Goal: Transaction & Acquisition: Purchase product/service

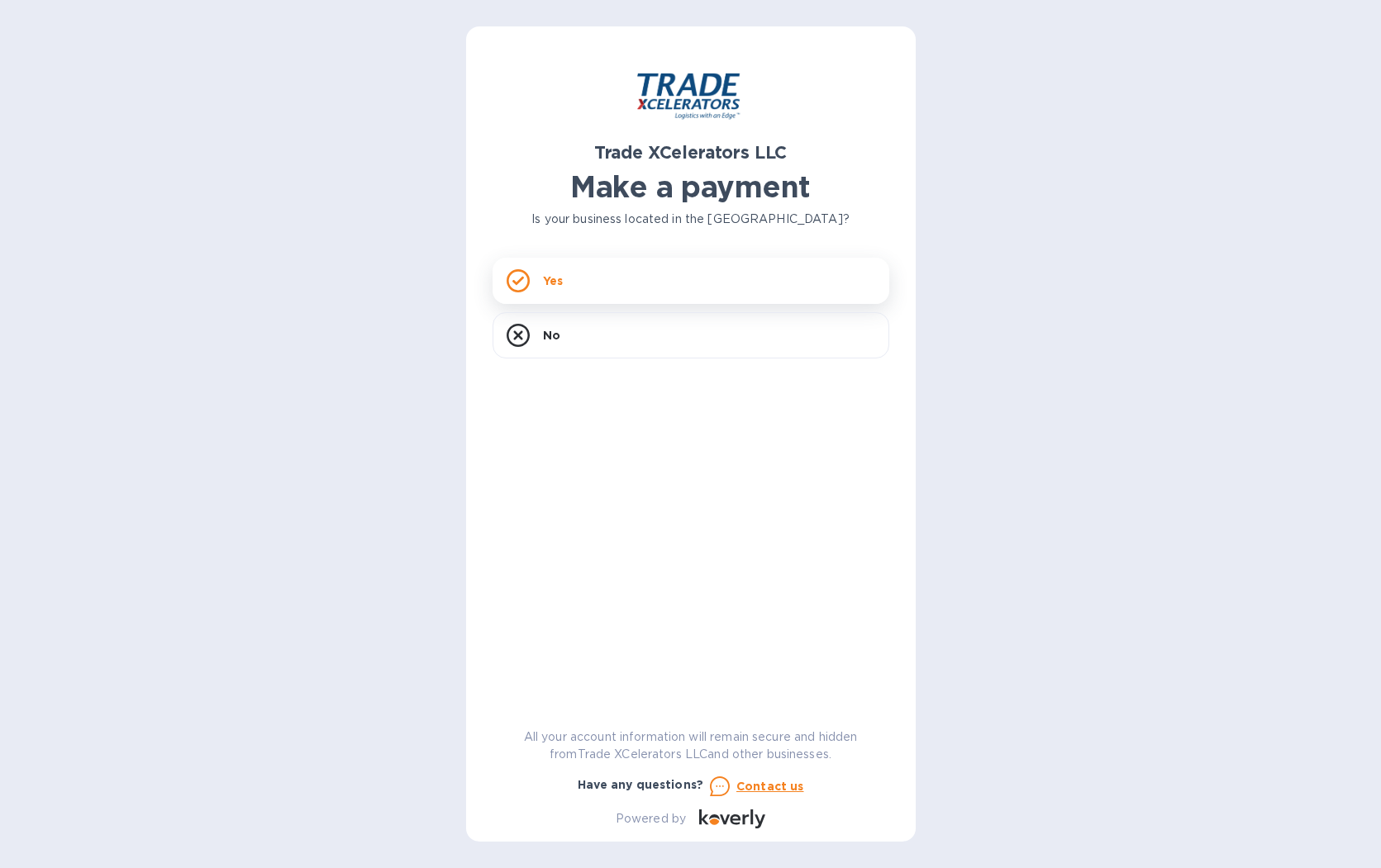
click at [555, 285] on p "Yes" at bounding box center [552, 281] width 20 height 16
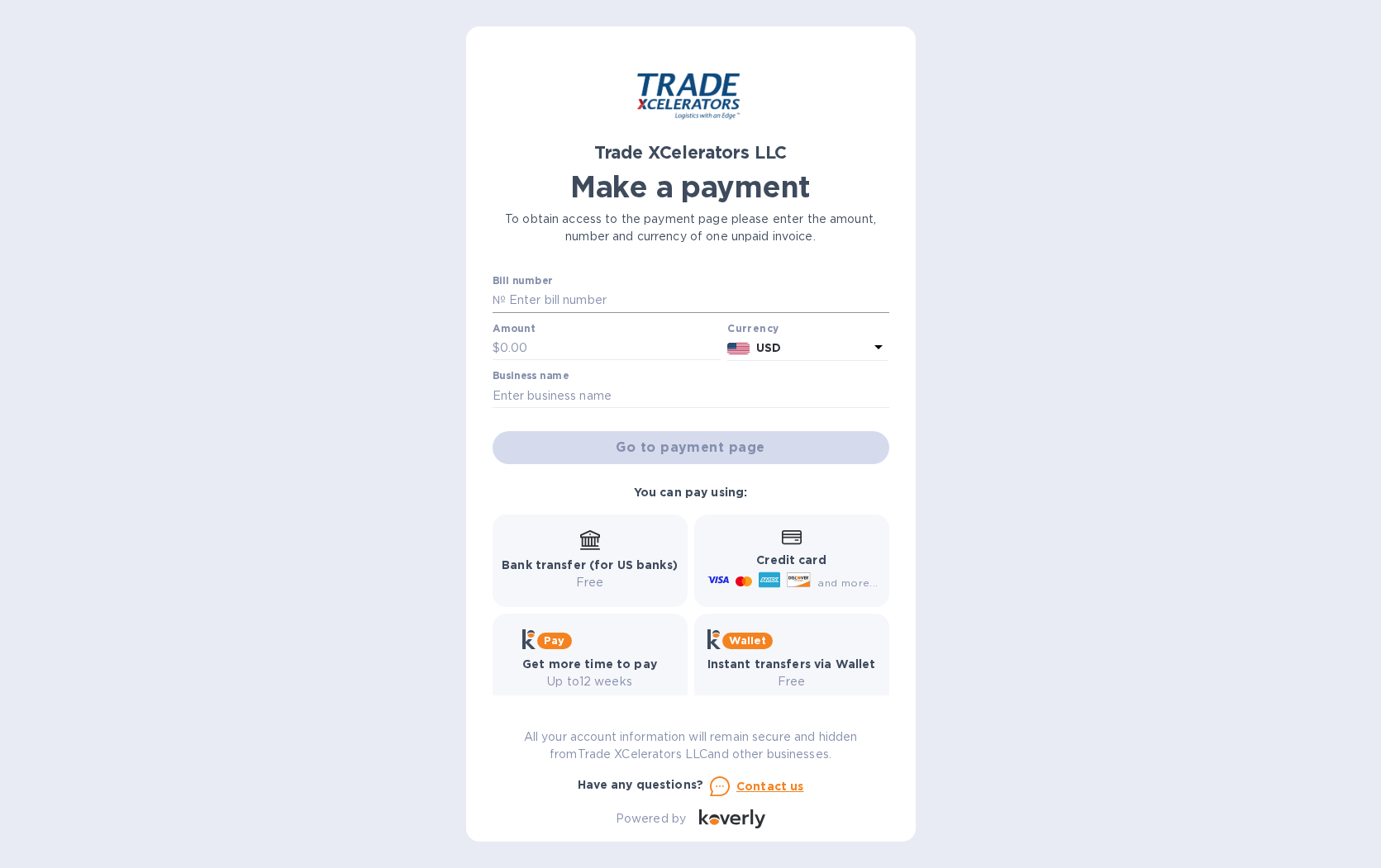
click at [613, 299] on input "text" at bounding box center [697, 301] width 383 height 25
click at [525, 299] on input "text" at bounding box center [697, 301] width 383 height 25
click at [611, 295] on input "text" at bounding box center [697, 301] width 383 height 25
type input "1505062-1"
type input "28,177.83"
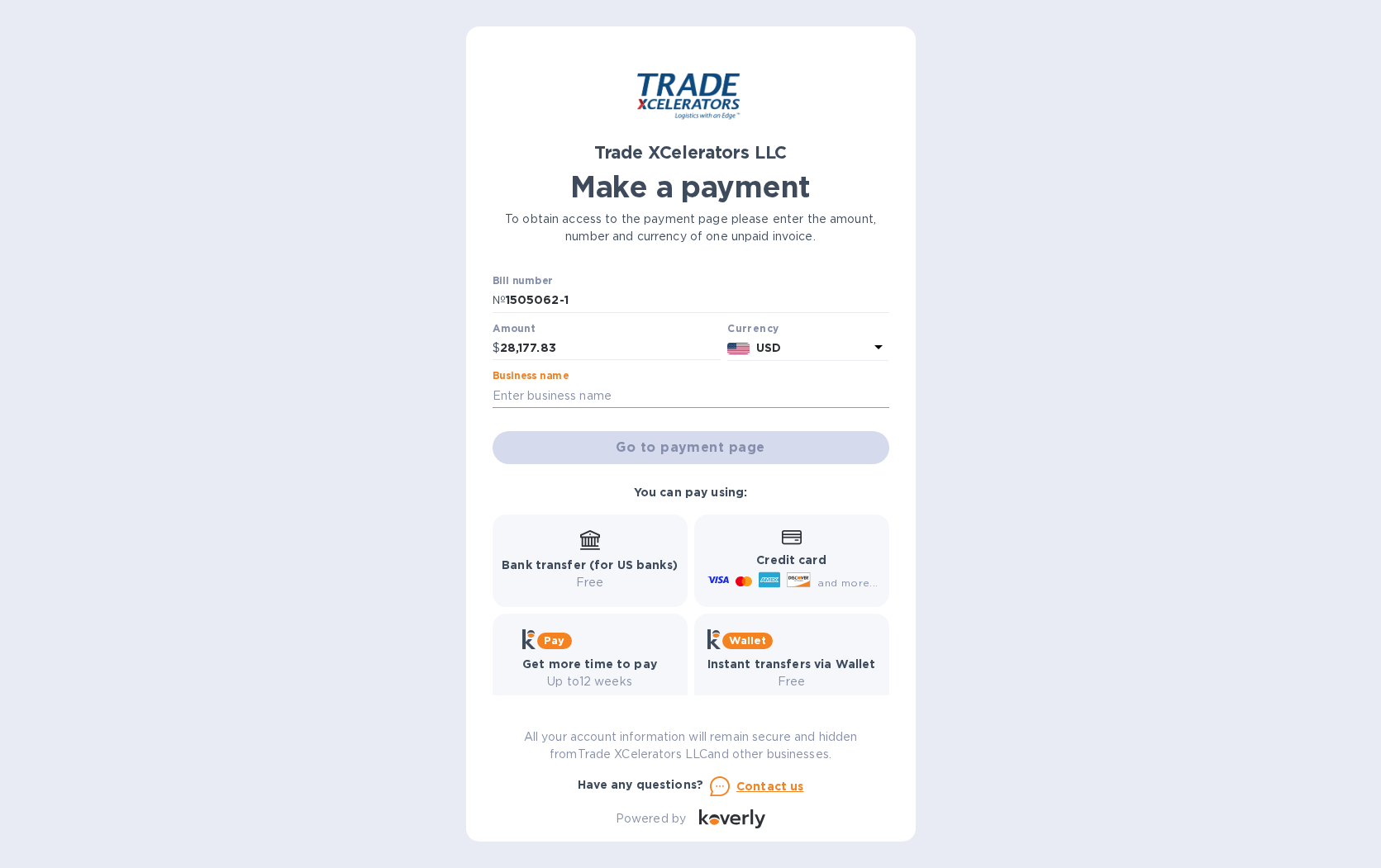
click at [599, 394] on input "text" at bounding box center [691, 395] width 396 height 25
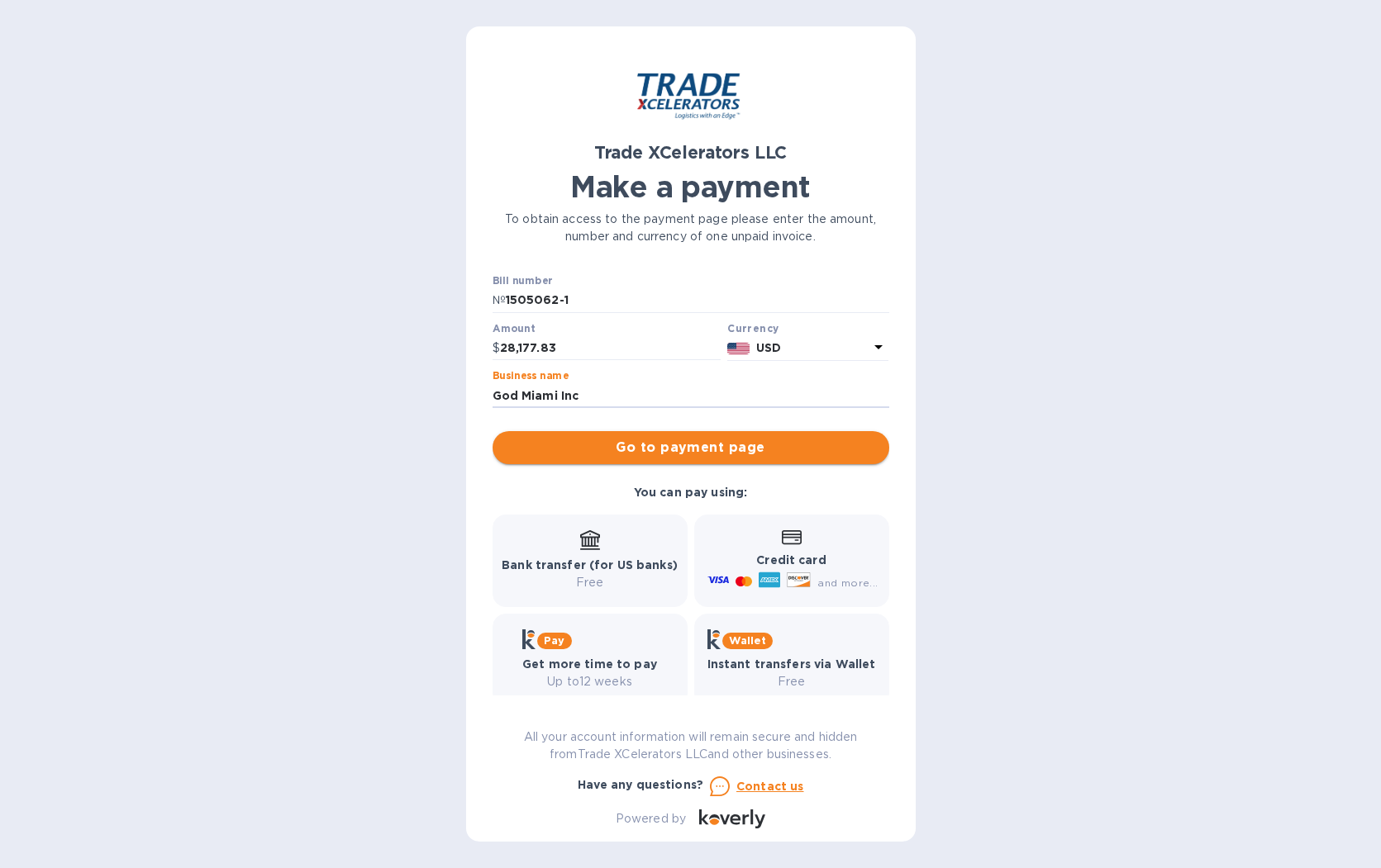
type input "God Miami Inc"
click at [663, 443] on span "Go to payment page" at bounding box center [691, 447] width 370 height 20
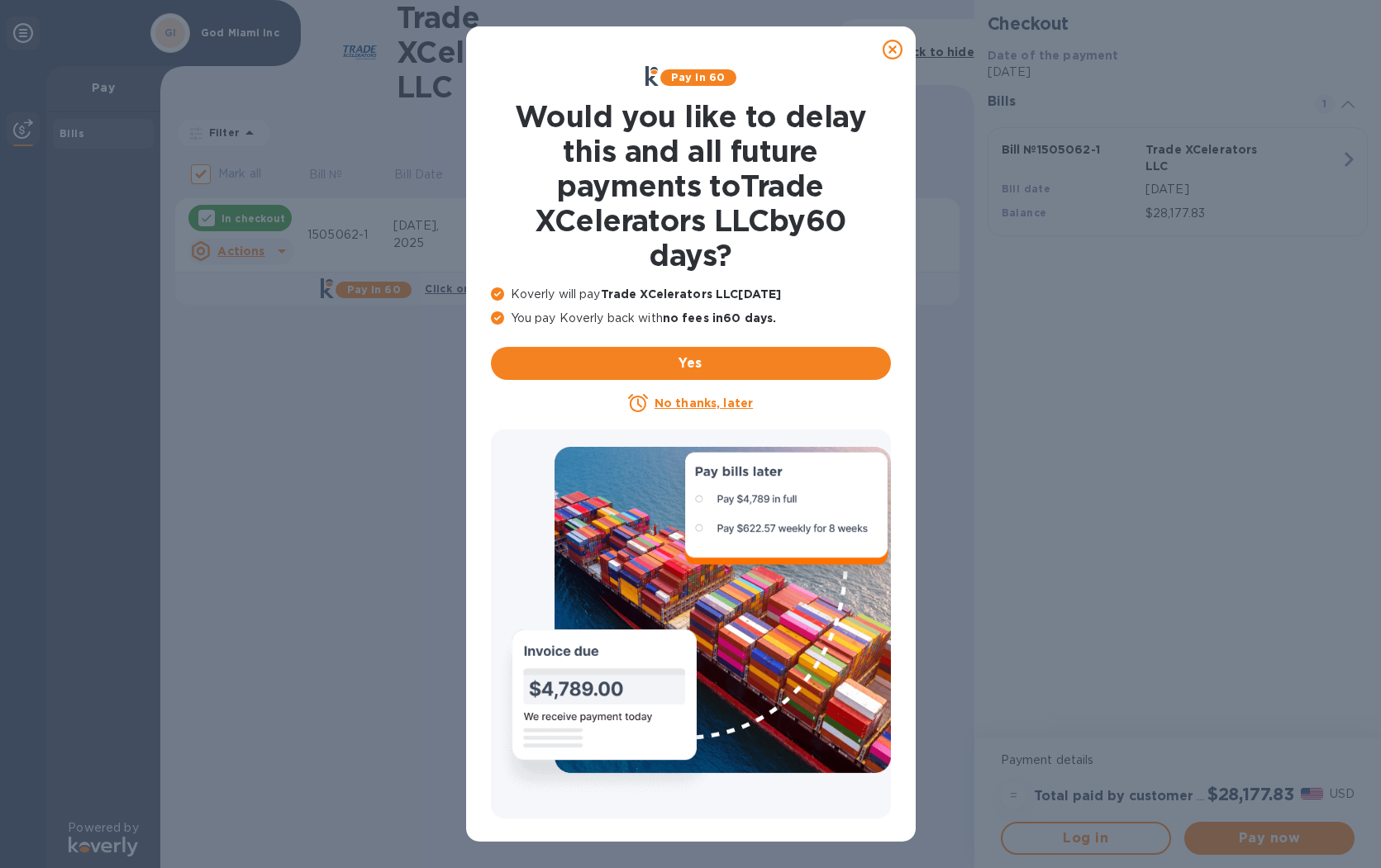
click at [890, 49] on icon at bounding box center [892, 49] width 20 height 20
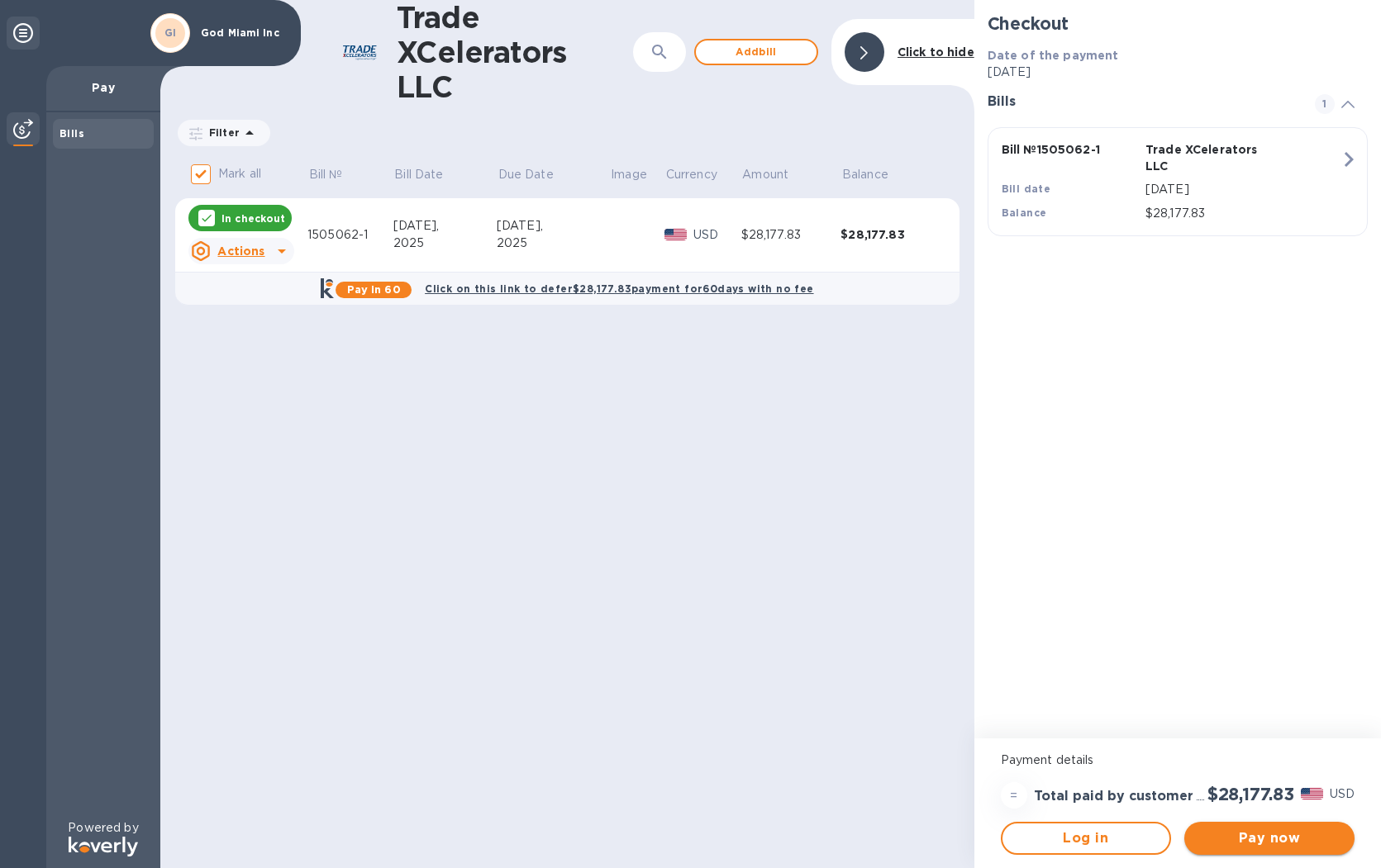
click at [1253, 839] on span "Pay now" at bounding box center [1269, 838] width 144 height 20
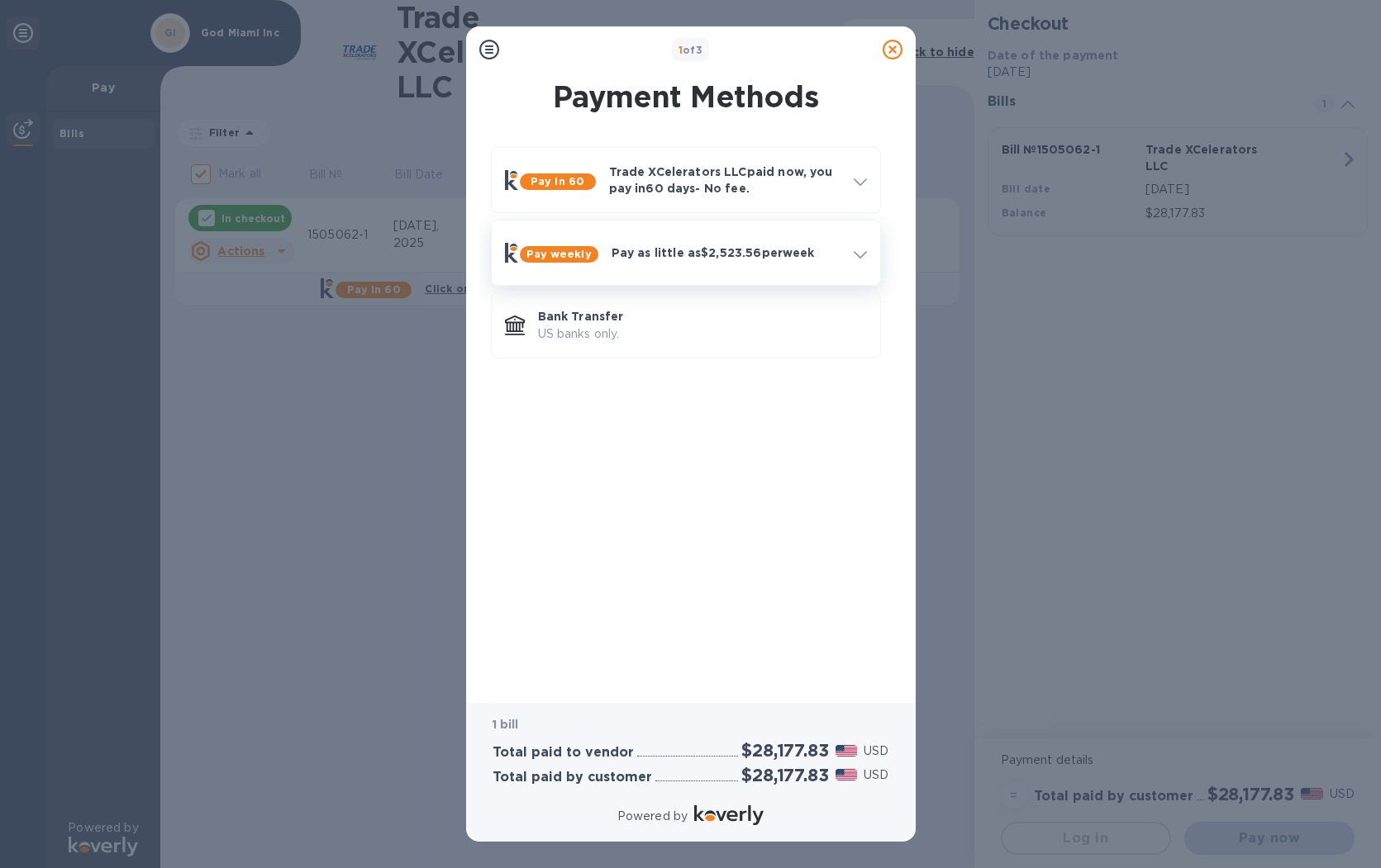
click at [855, 253] on icon at bounding box center [860, 255] width 13 height 8
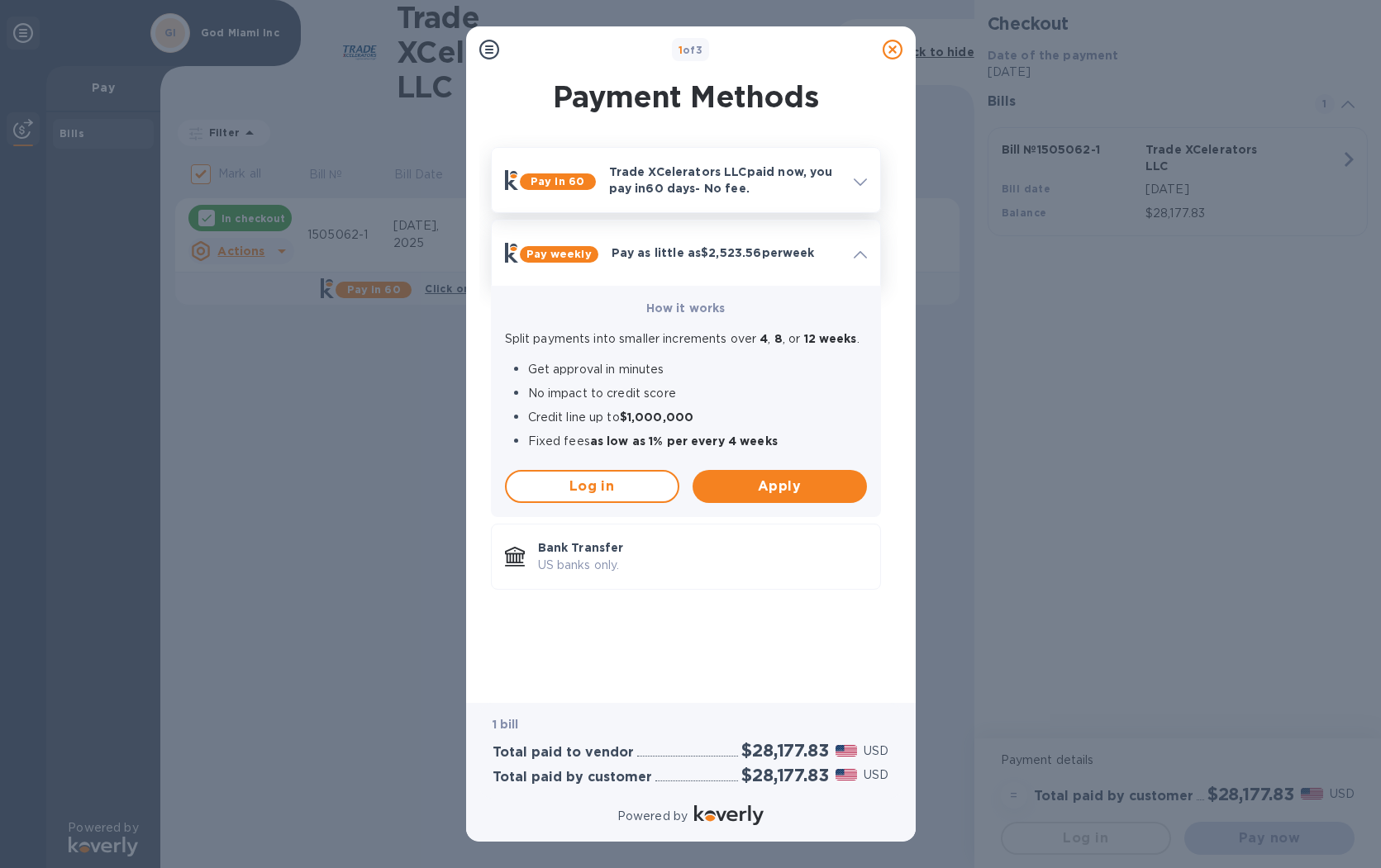
click at [859, 180] on icon at bounding box center [860, 182] width 13 height 8
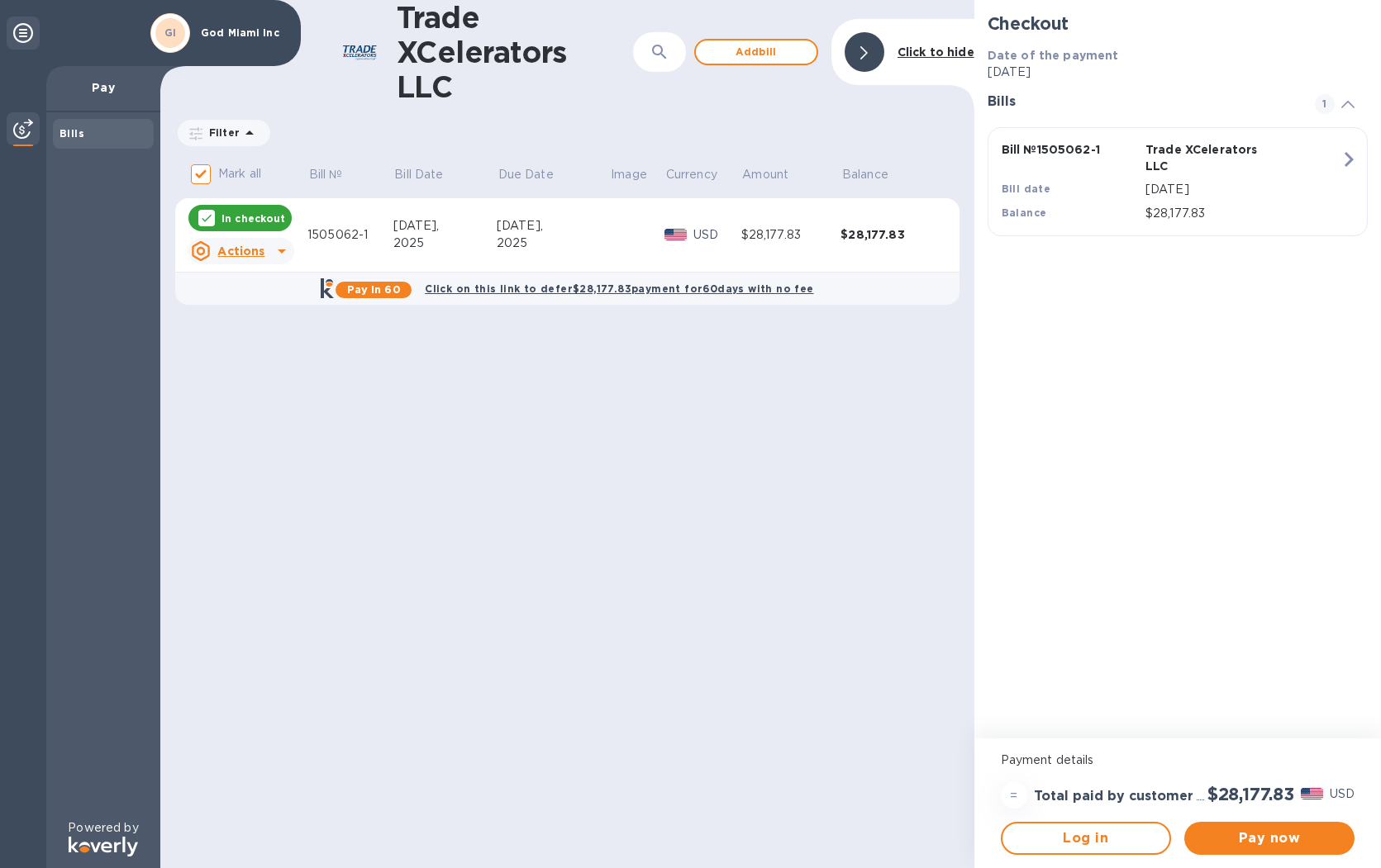
click at [1347, 104] on icon at bounding box center [1347, 104] width 13 height 8
click at [1347, 101] on icon at bounding box center [1347, 104] width 13 height 8
click at [24, 34] on icon at bounding box center [22, 33] width 20 height 20
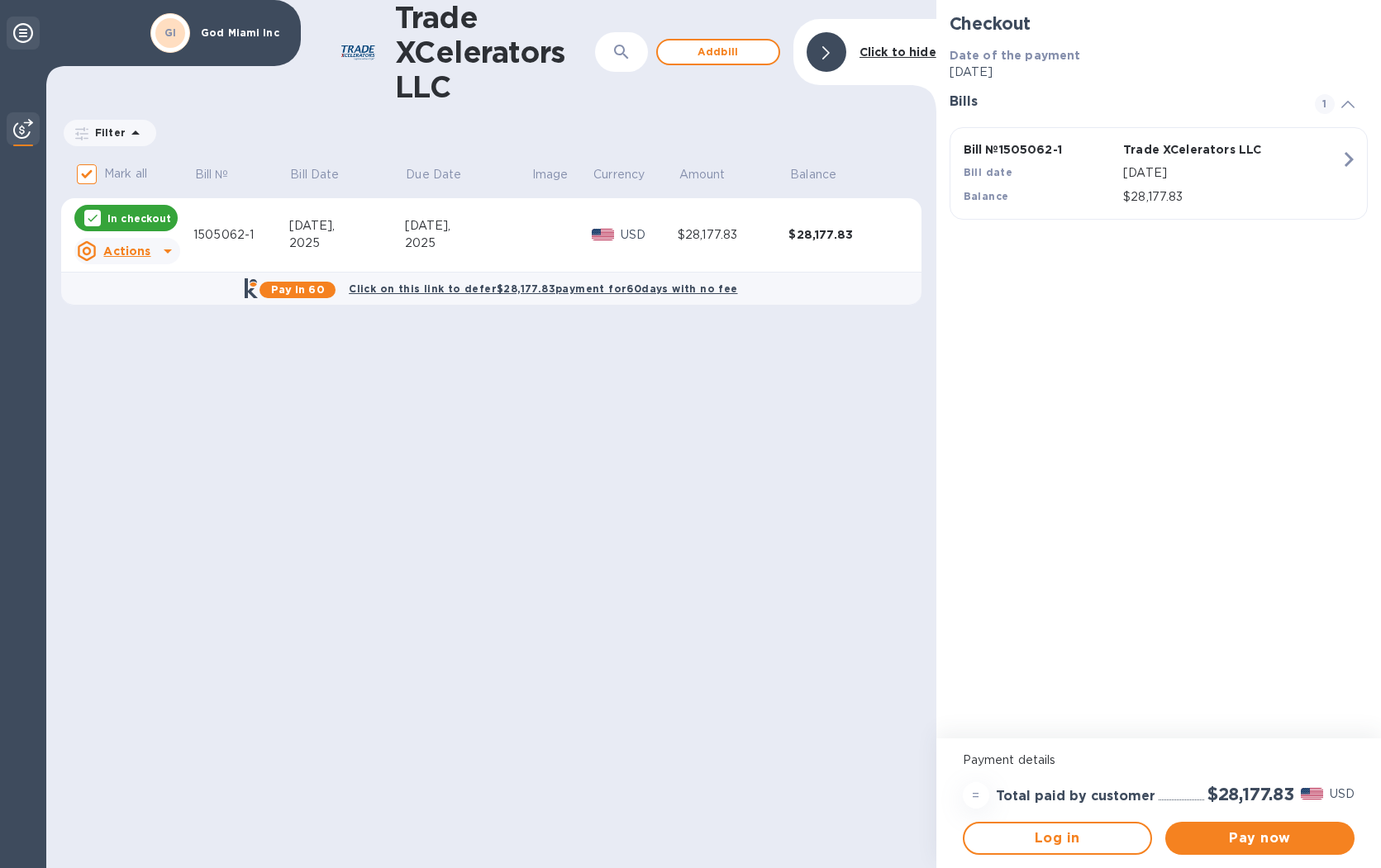
click at [23, 34] on icon at bounding box center [22, 33] width 20 height 20
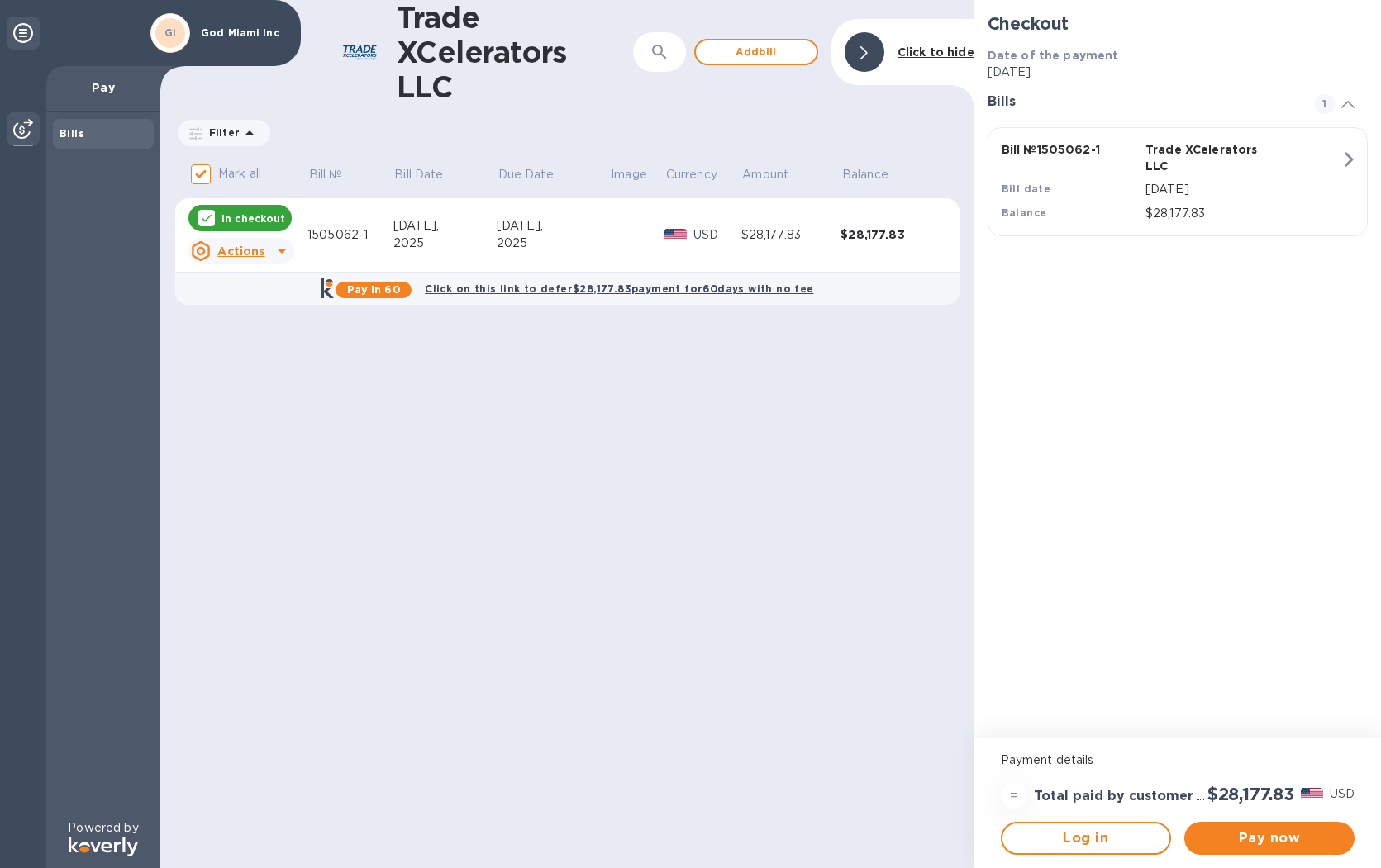
click at [24, 34] on icon at bounding box center [22, 33] width 20 height 20
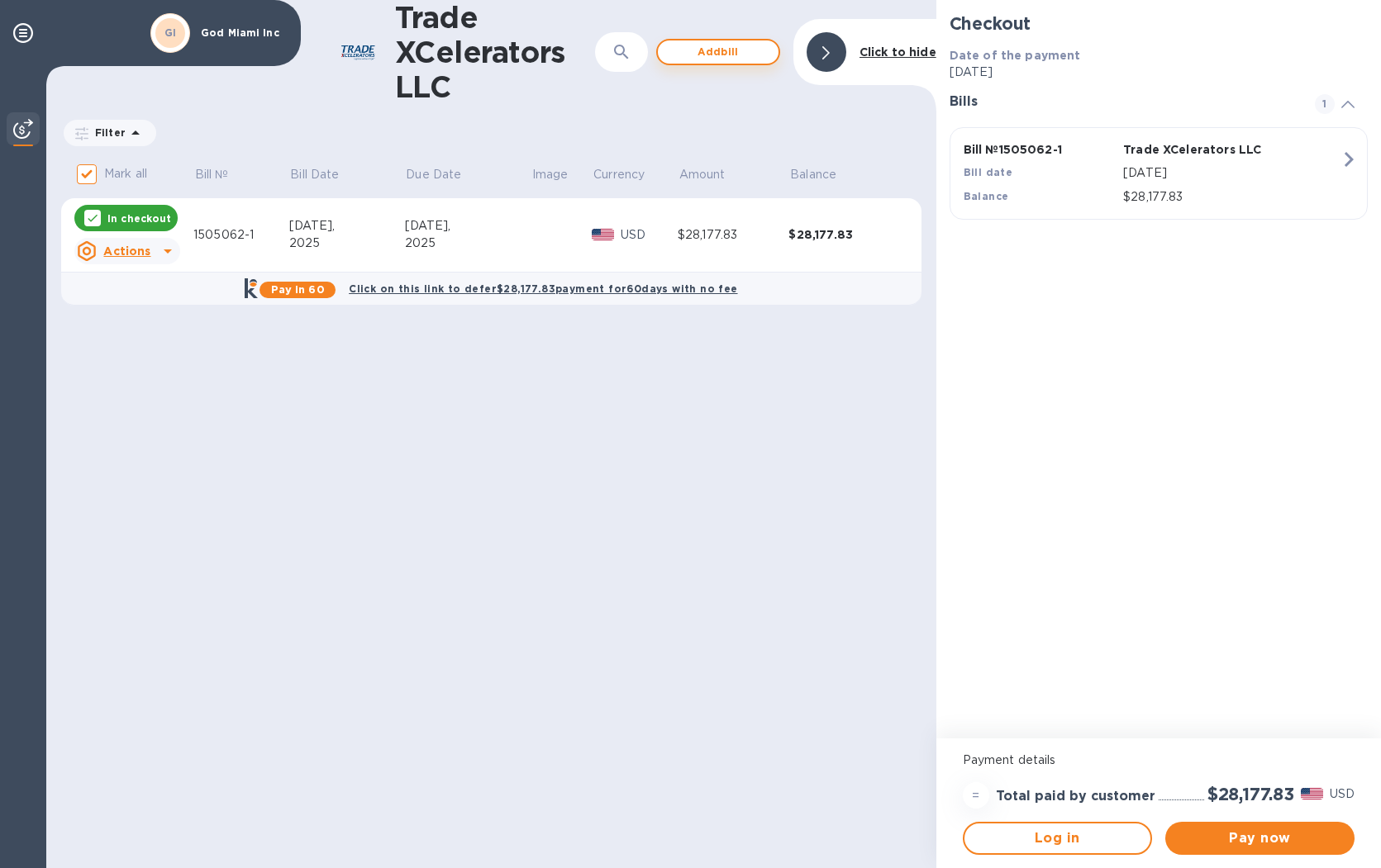
click at [706, 50] on span "Add bill" at bounding box center [718, 52] width 94 height 20
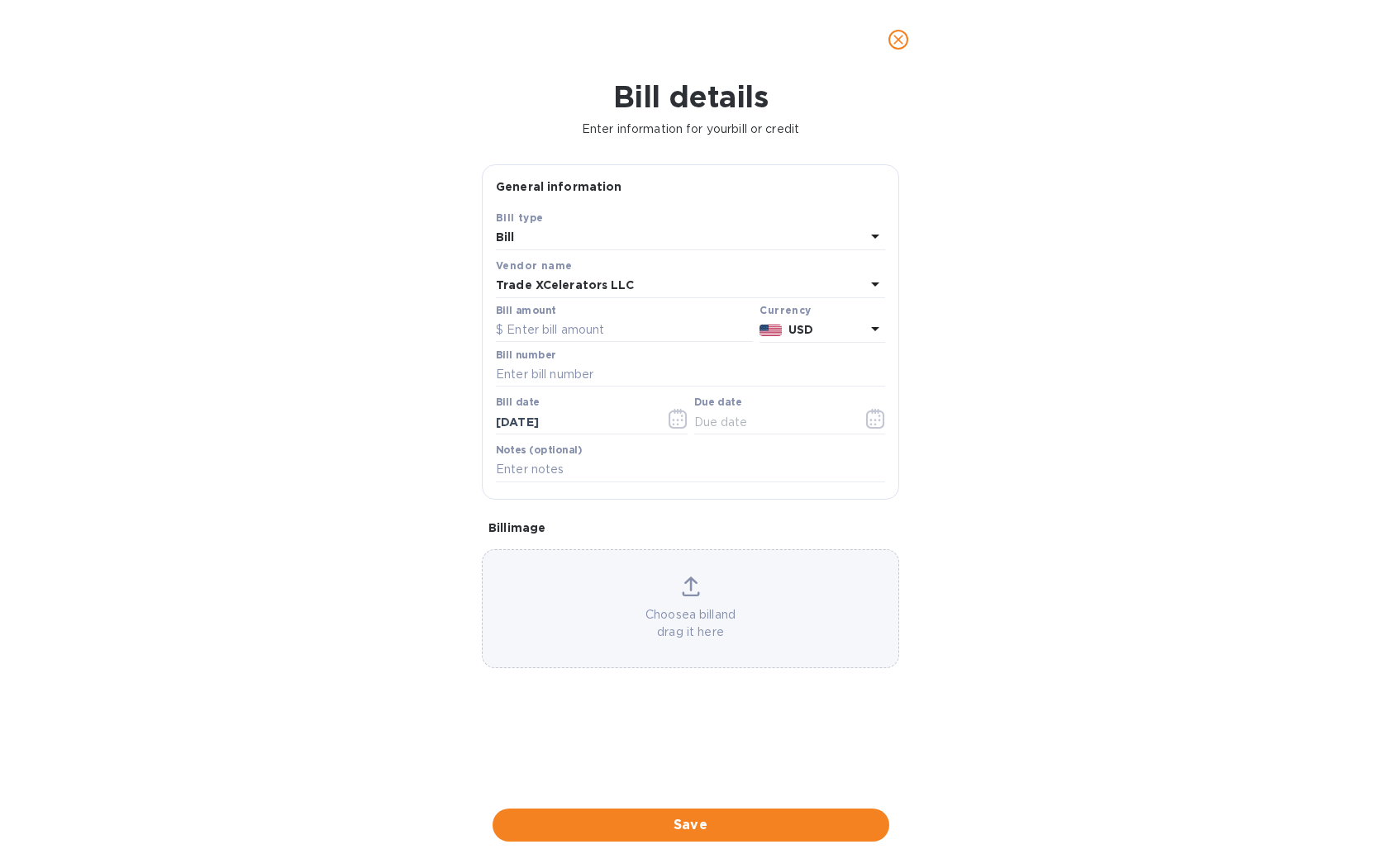
click at [873, 330] on icon at bounding box center [875, 329] width 9 height 4
click at [644, 372] on p "USD" at bounding box center [642, 371] width 25 height 16
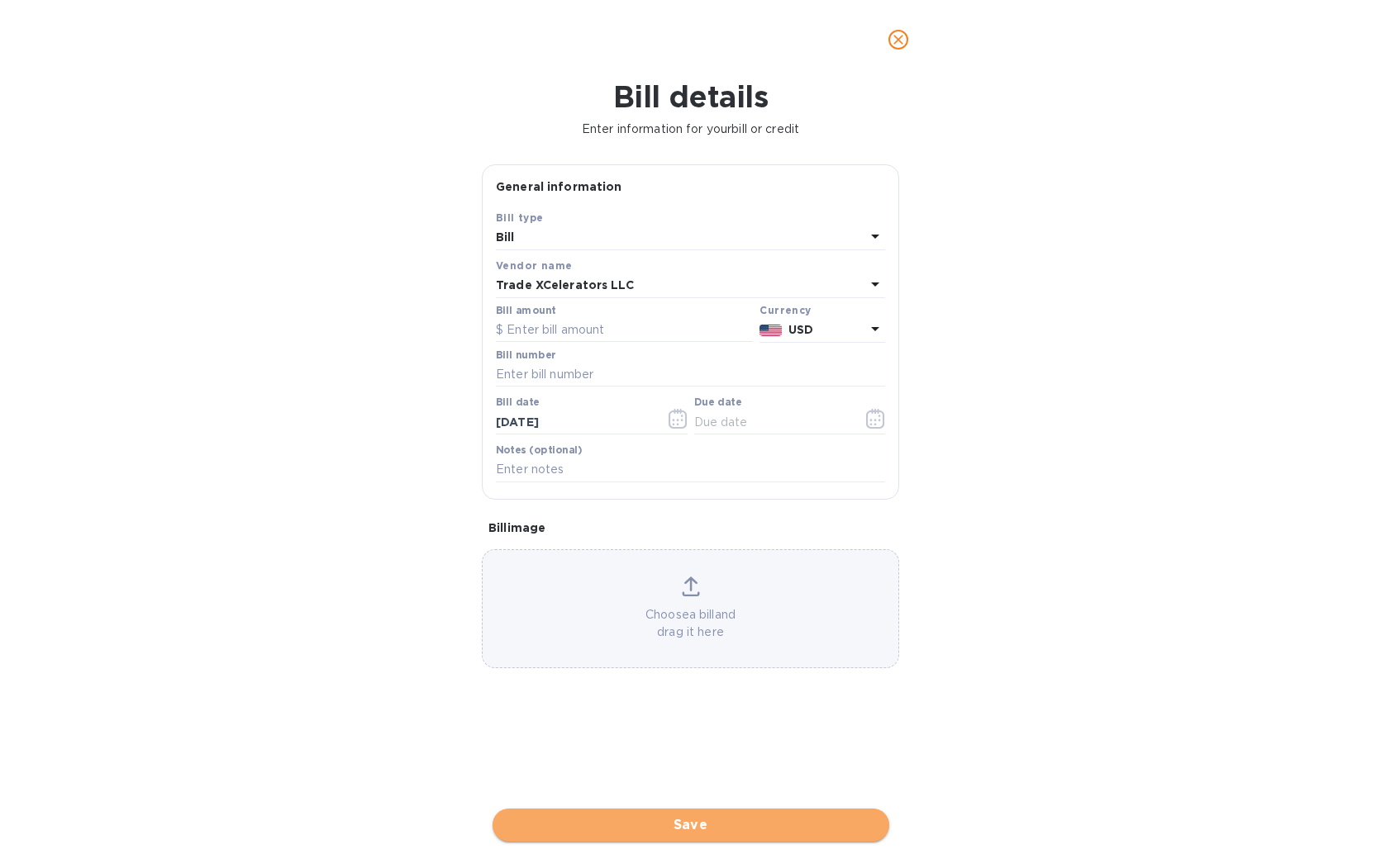
click at [663, 831] on span "Save" at bounding box center [691, 825] width 370 height 20
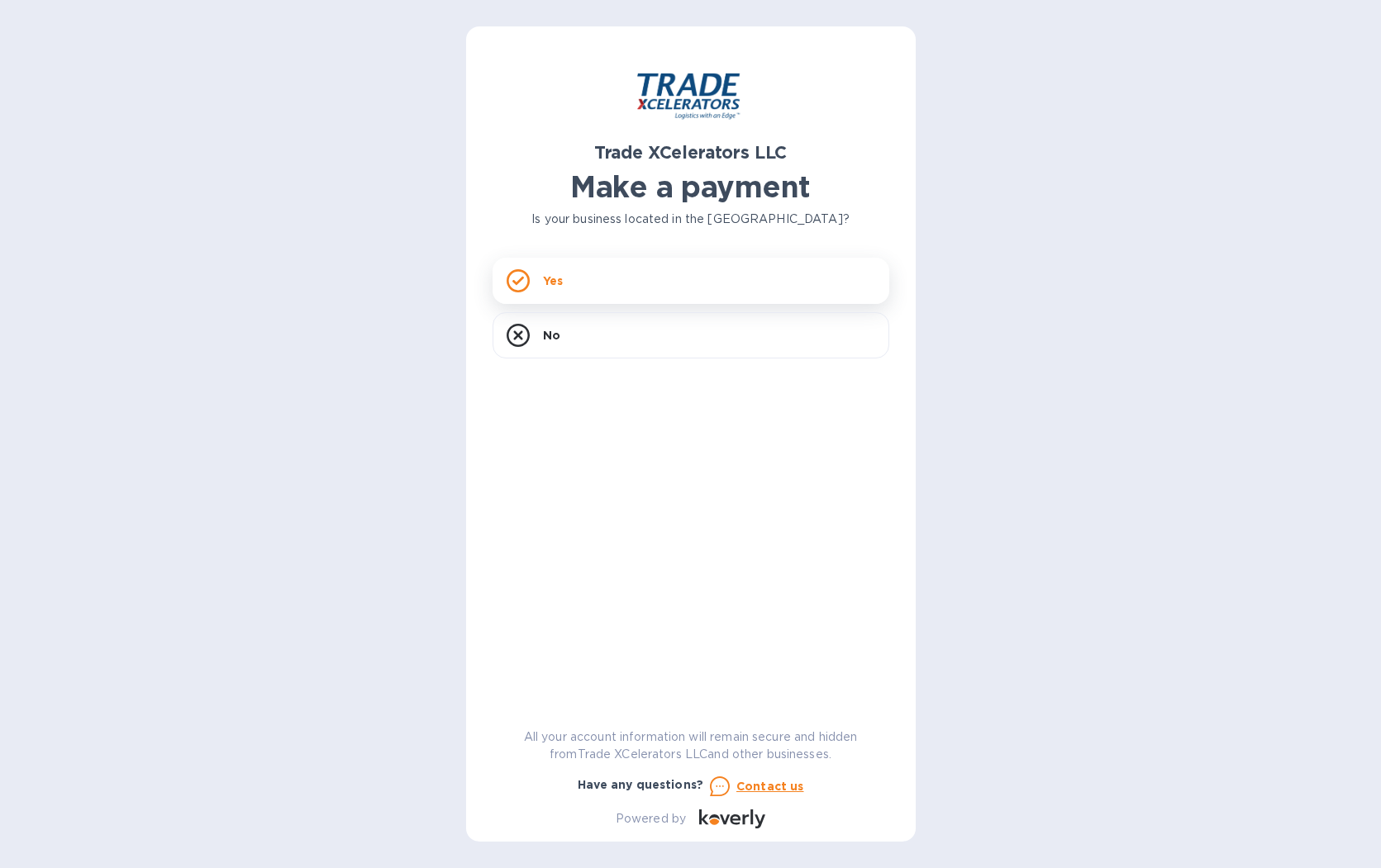
click at [565, 279] on div "Yes" at bounding box center [691, 281] width 396 height 46
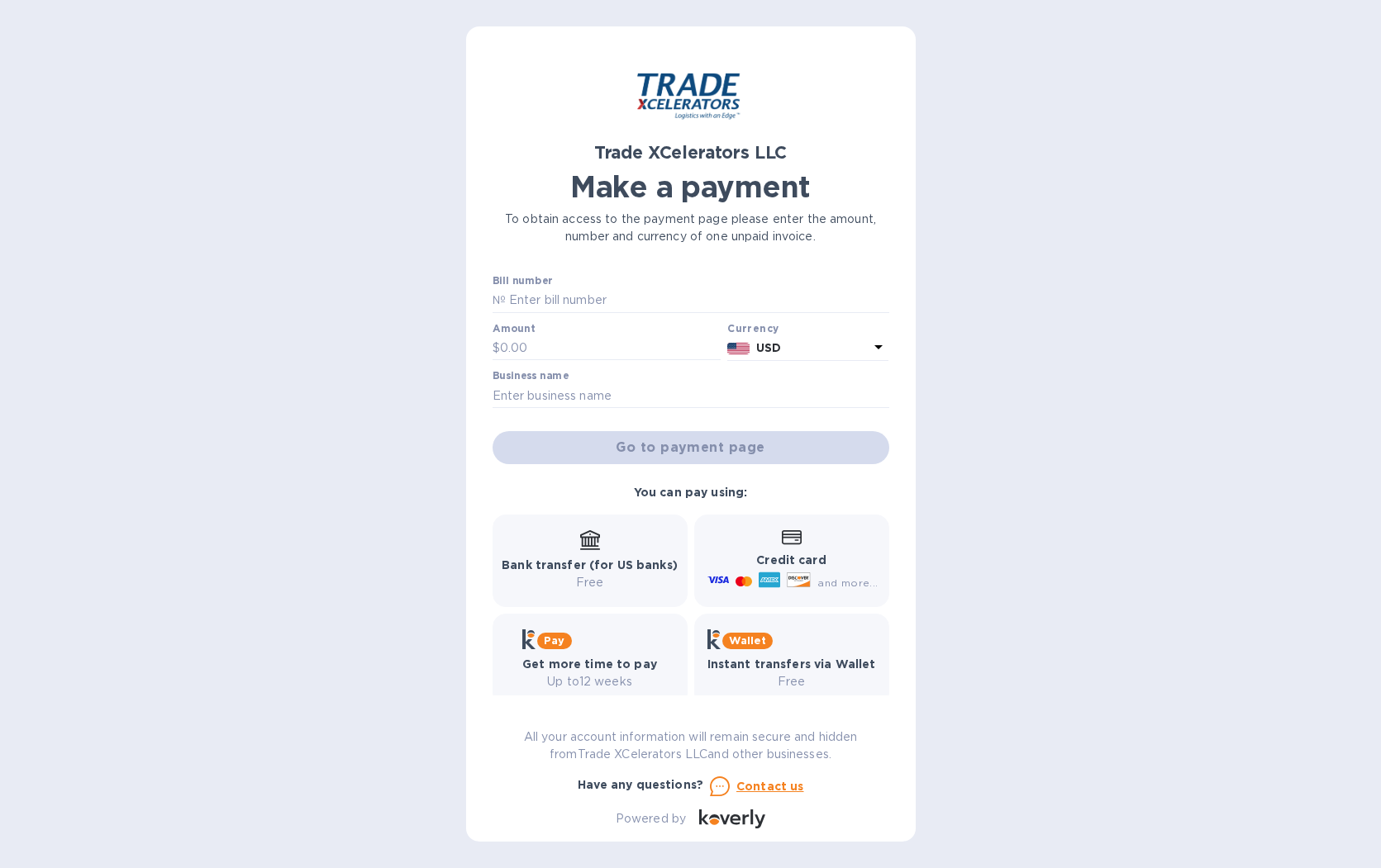
click at [783, 564] on b "Credit card" at bounding box center [791, 560] width 70 height 13
click at [782, 564] on b "Credit card" at bounding box center [791, 560] width 70 height 13
click at [781, 562] on b "Credit card" at bounding box center [791, 560] width 70 height 13
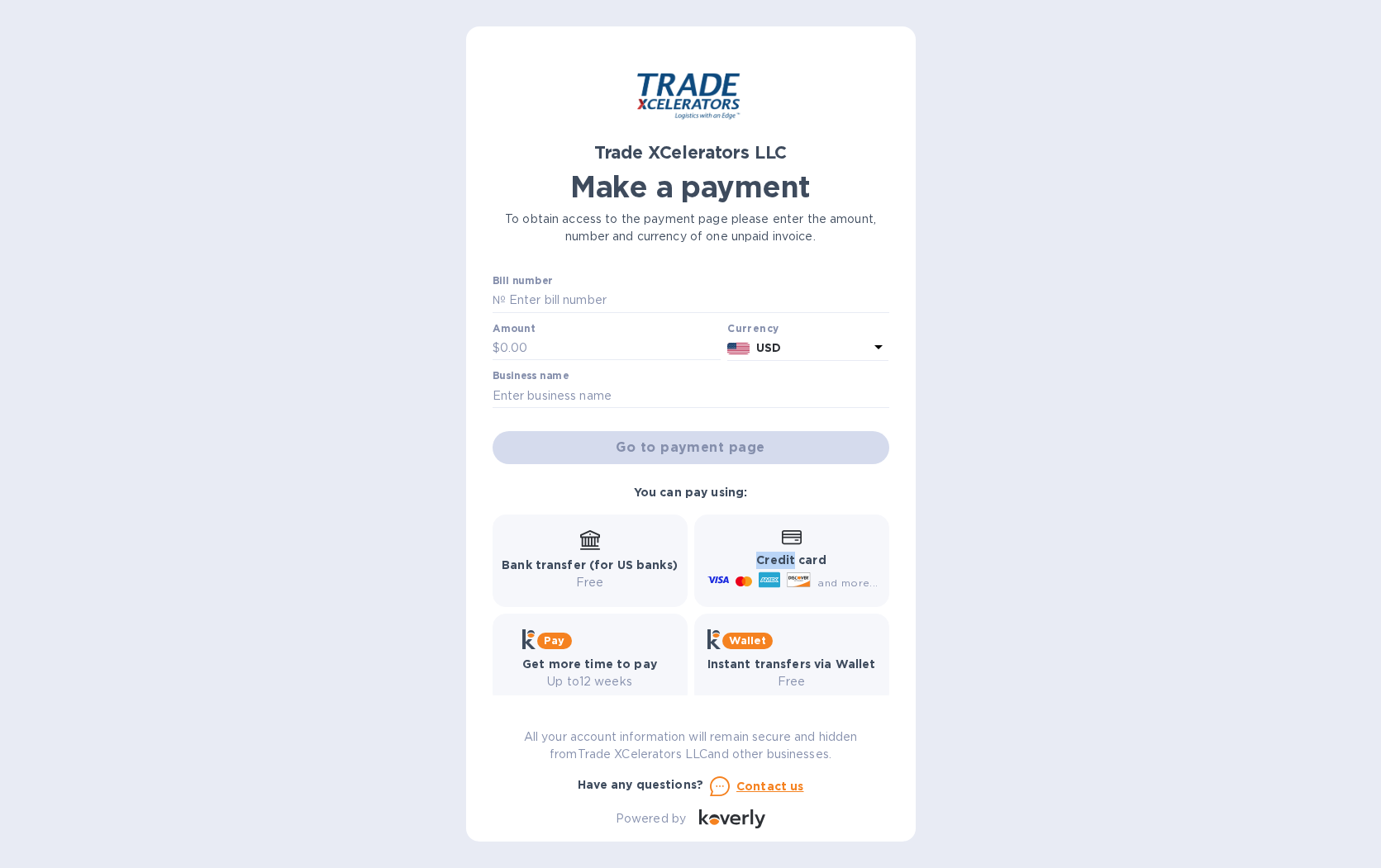
click at [781, 563] on b "Credit card" at bounding box center [791, 560] width 70 height 13
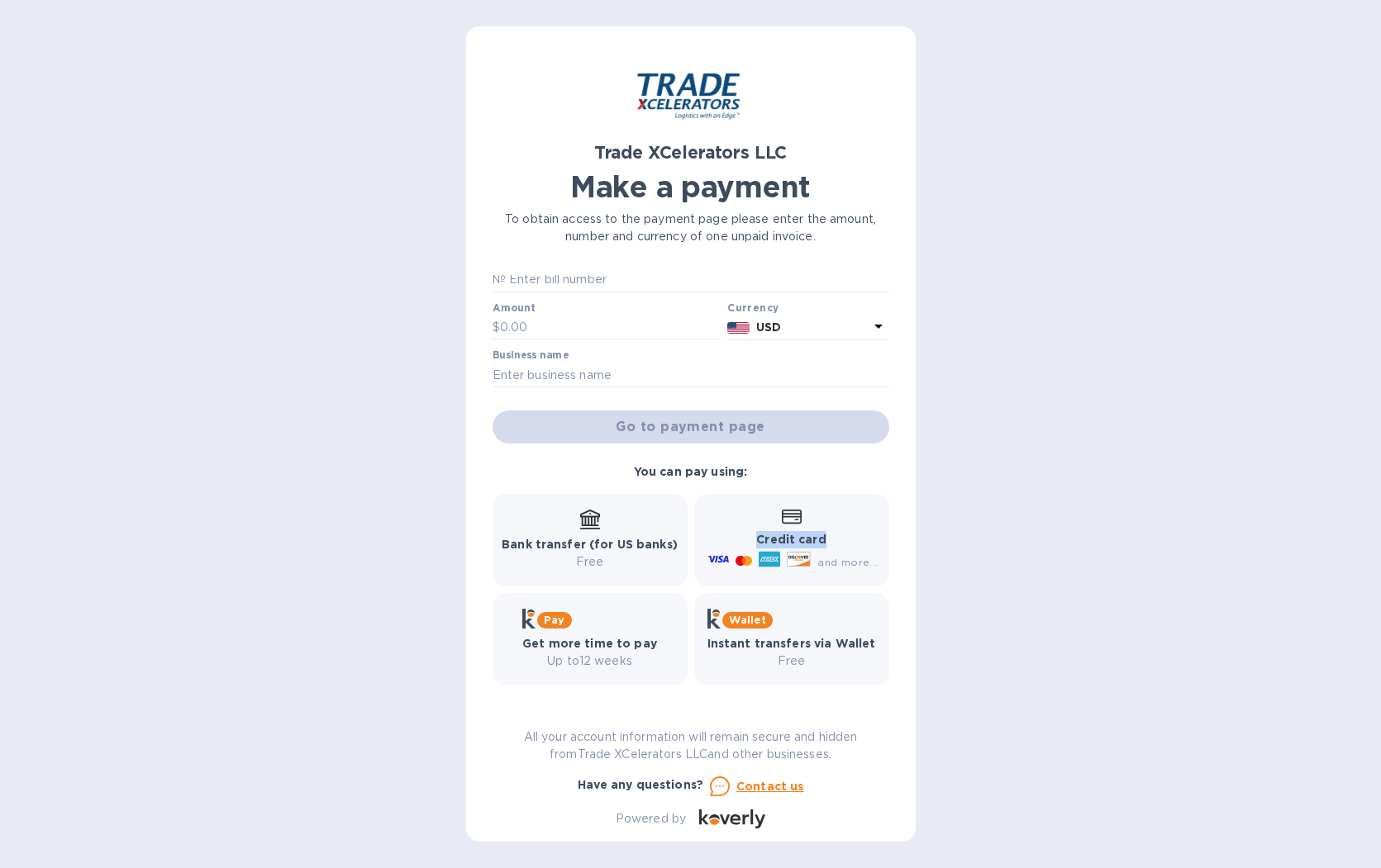
scroll to position [19, 0]
click at [588, 283] on input "text" at bounding box center [697, 282] width 383 height 25
type input "1505062-1"
click at [544, 334] on input "text" at bounding box center [610, 329] width 221 height 25
type input "28,177.83"
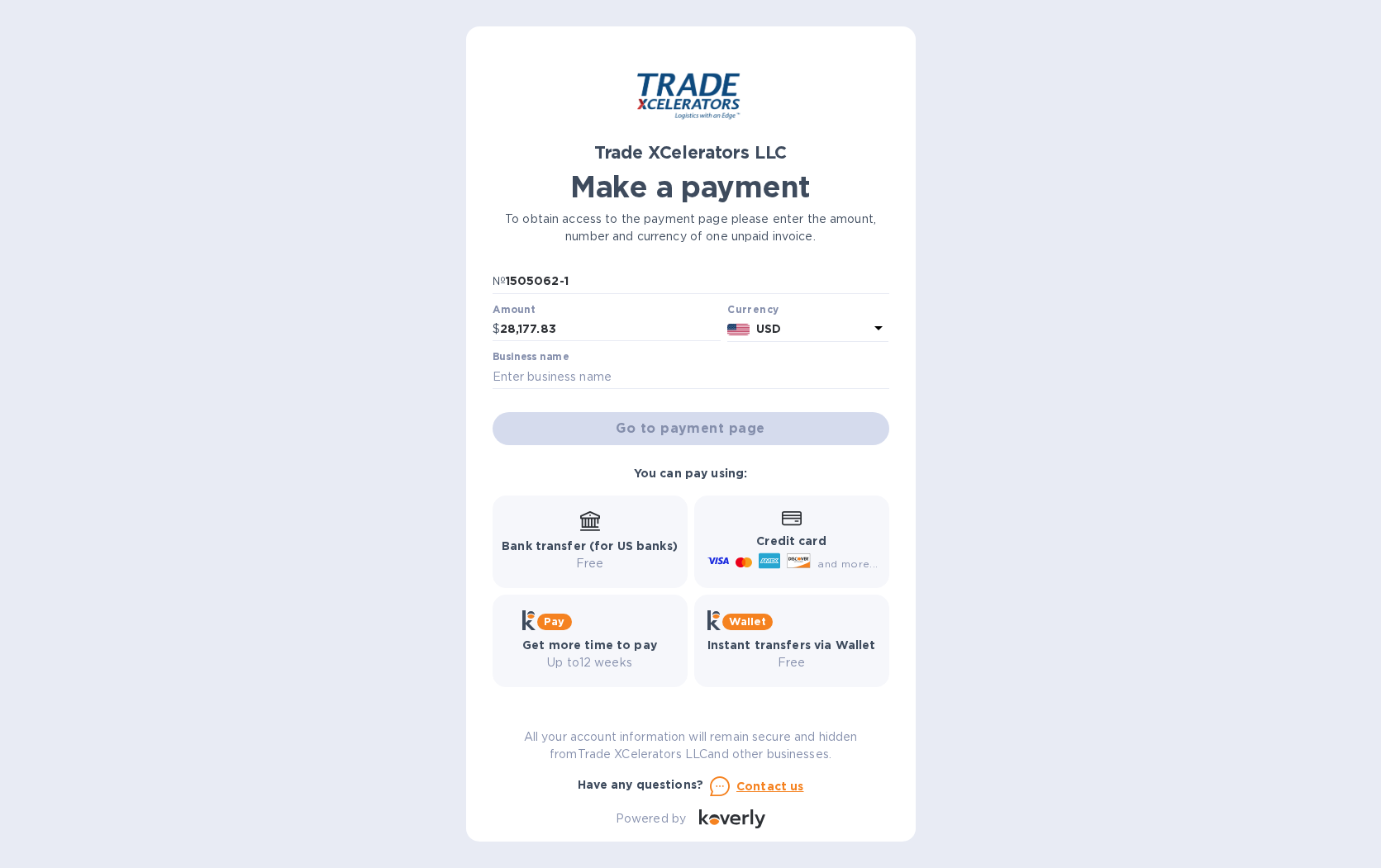
click at [868, 326] on icon at bounding box center [878, 327] width 20 height 20
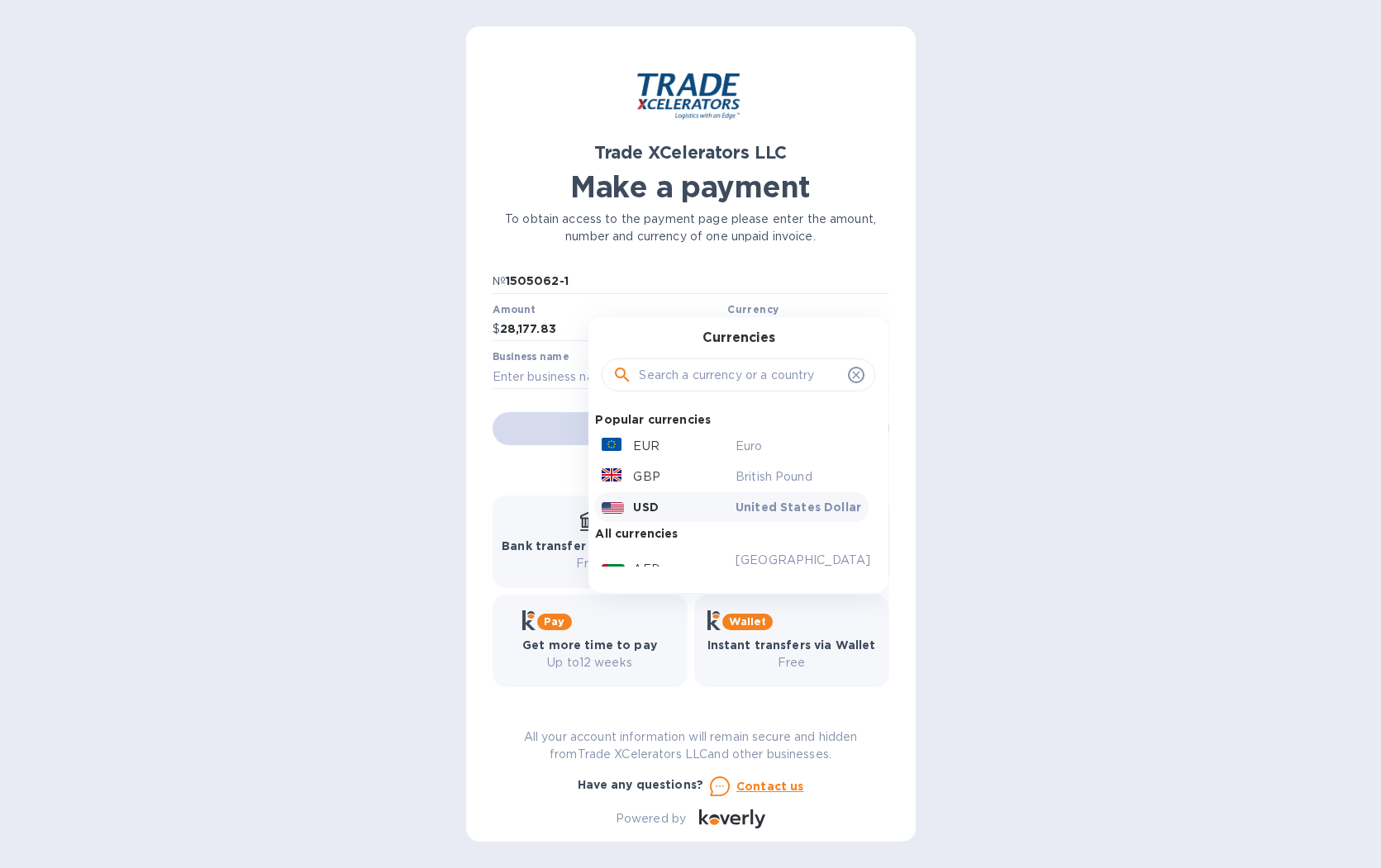
click at [636, 504] on p "USD" at bounding box center [645, 506] width 25 height 16
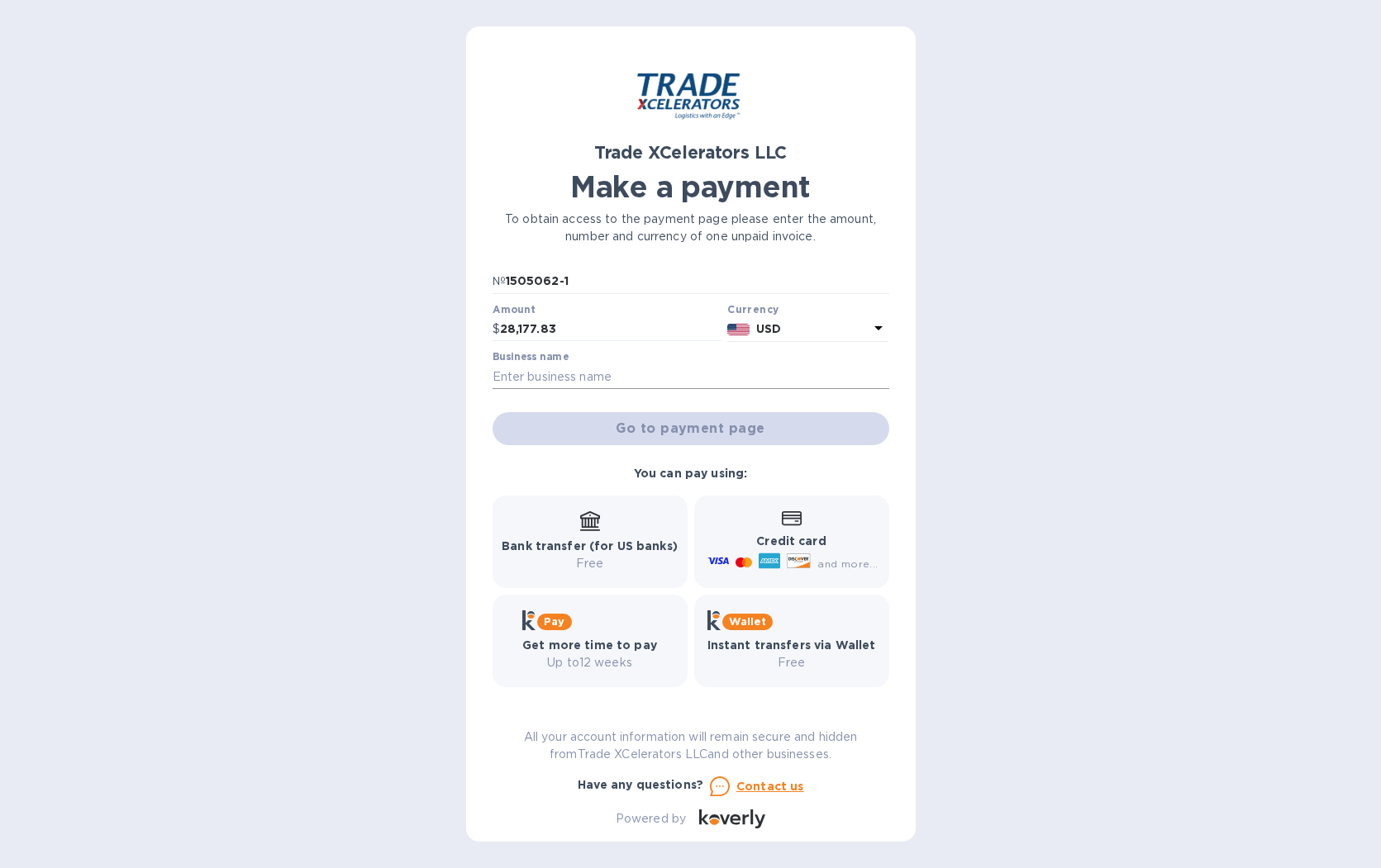
click at [629, 376] on input "text" at bounding box center [691, 376] width 396 height 25
type input "God Miami Inc"
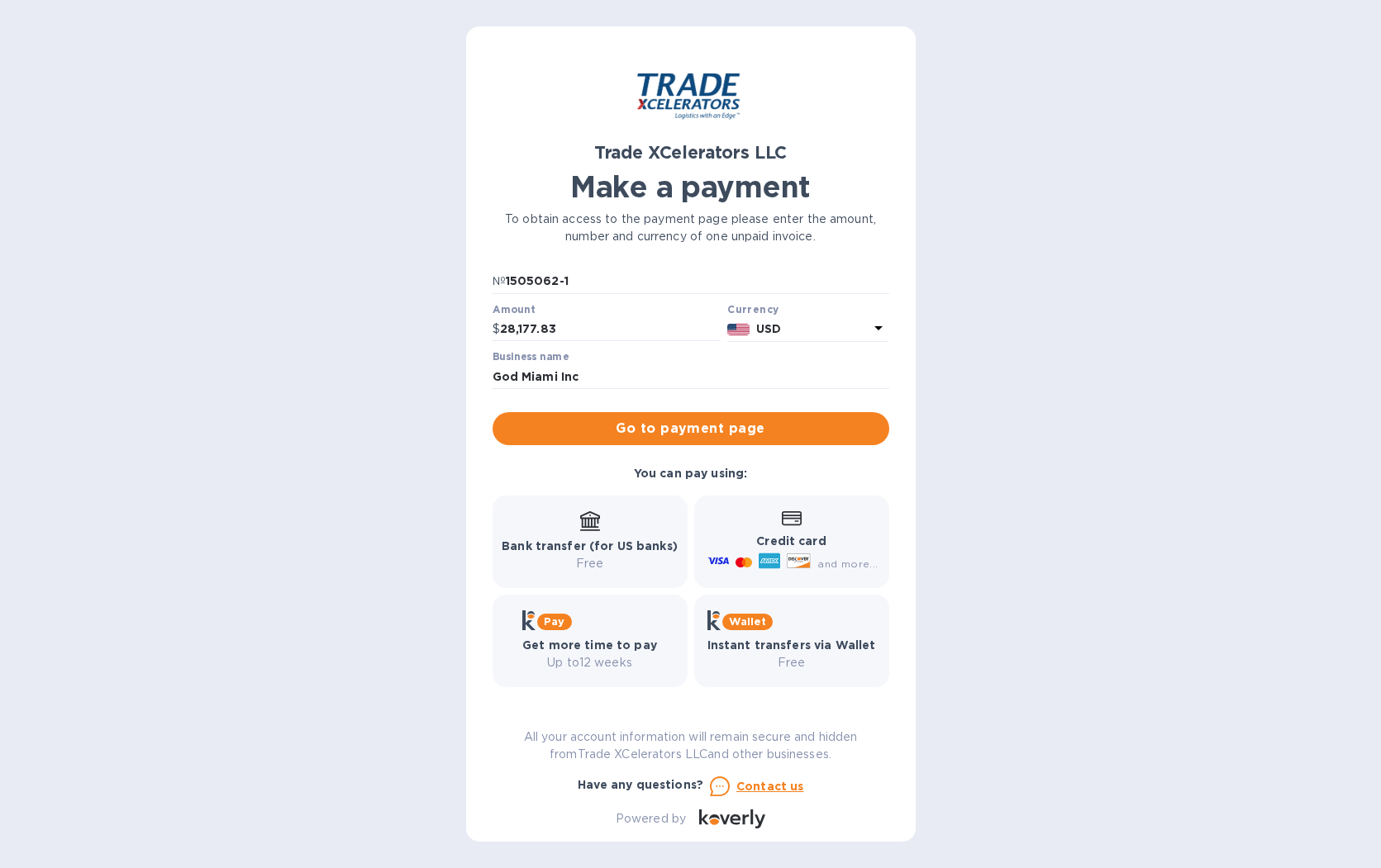
click at [757, 548] on b "Credit card" at bounding box center [791, 541] width 70 height 13
click at [758, 548] on b "Credit card" at bounding box center [791, 541] width 70 height 13
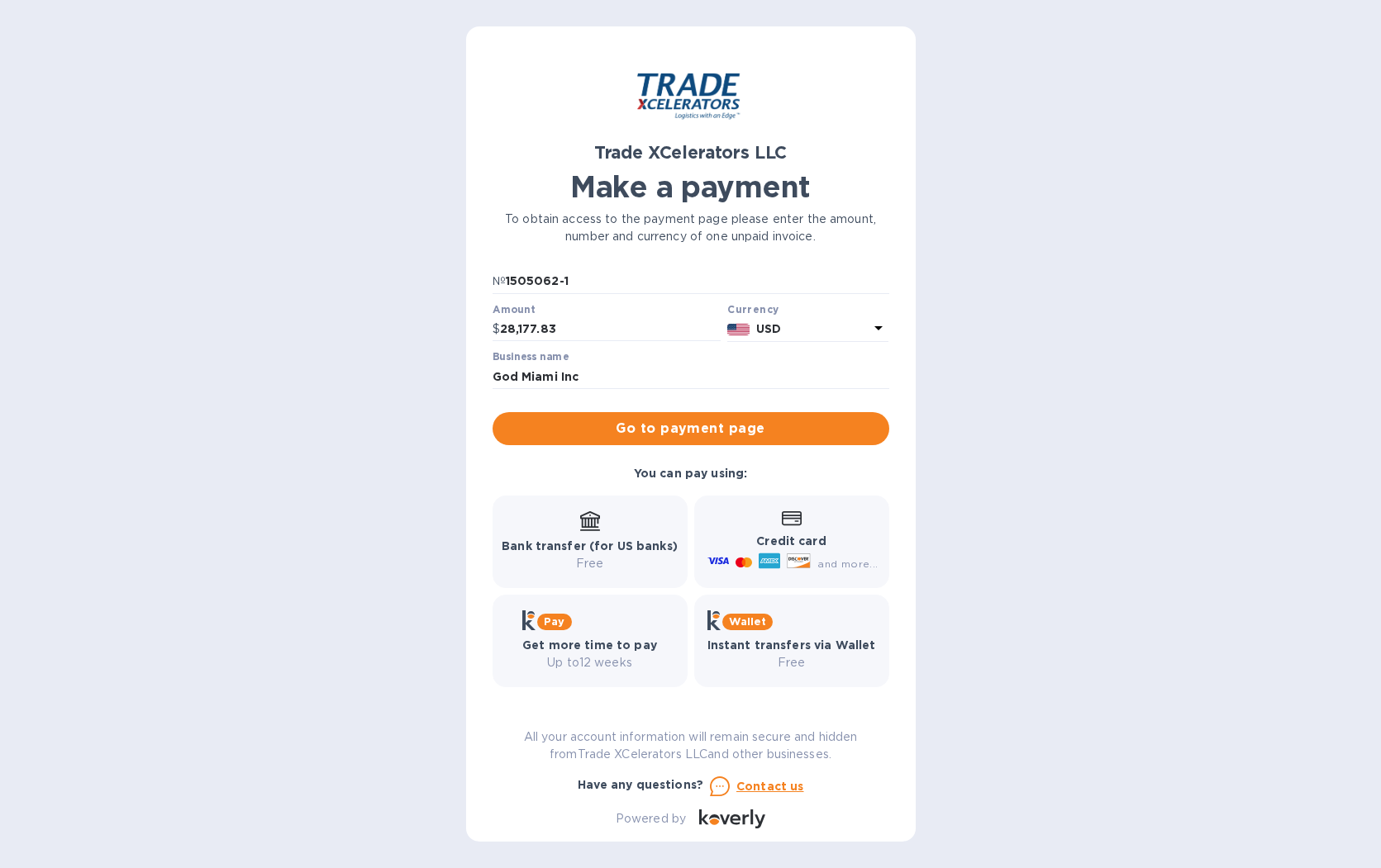
scroll to position [21, 0]
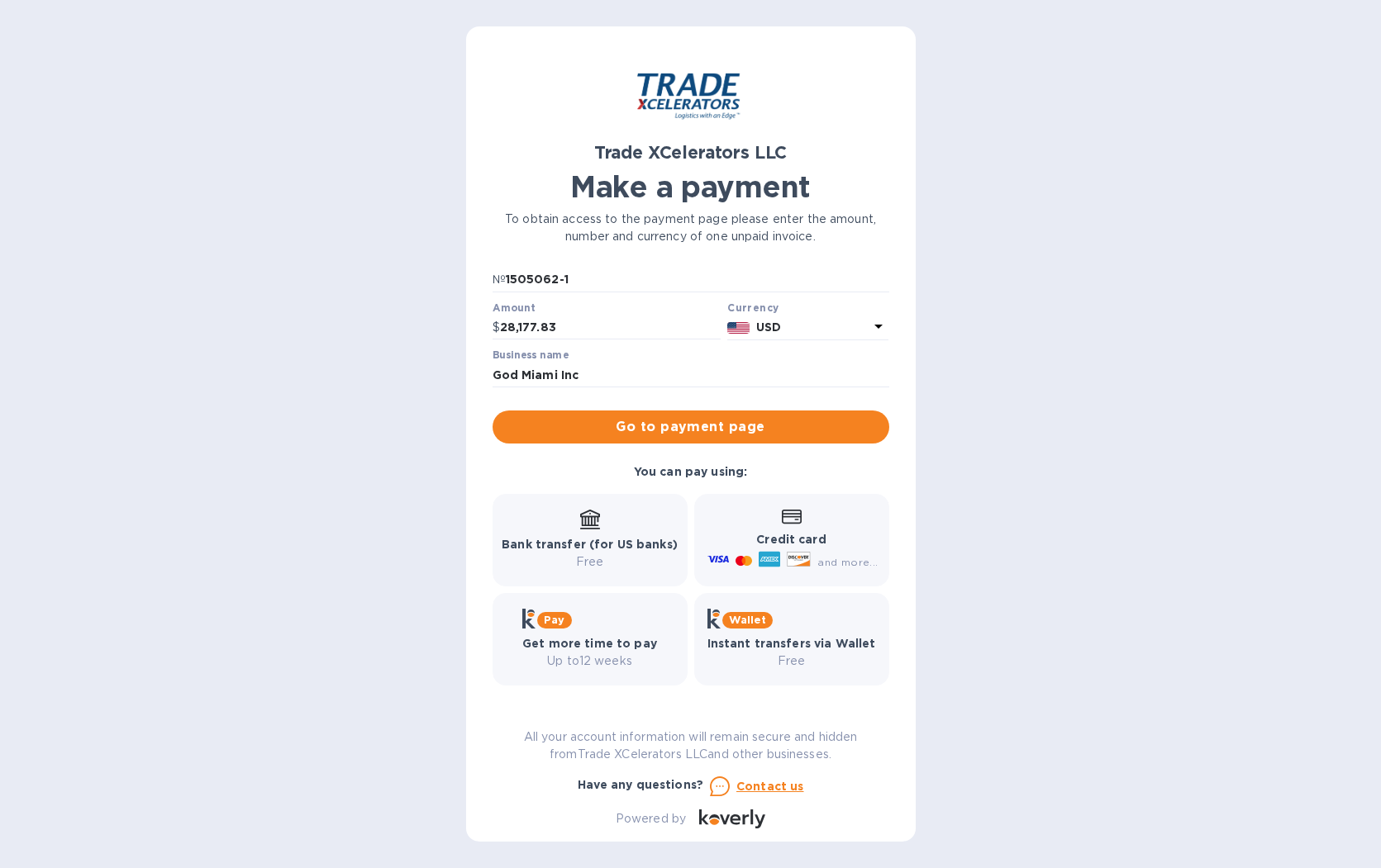
click at [756, 548] on p "Credit card" at bounding box center [790, 540] width 173 height 17
drag, startPoint x: 756, startPoint y: 548, endPoint x: 753, endPoint y: 514, distance: 34.1
click at [756, 548] on p "Credit card" at bounding box center [790, 540] width 173 height 17
click at [703, 432] on span "Go to payment page" at bounding box center [691, 426] width 370 height 20
